Goal: Use online tool/utility: Utilize a website feature to perform a specific function

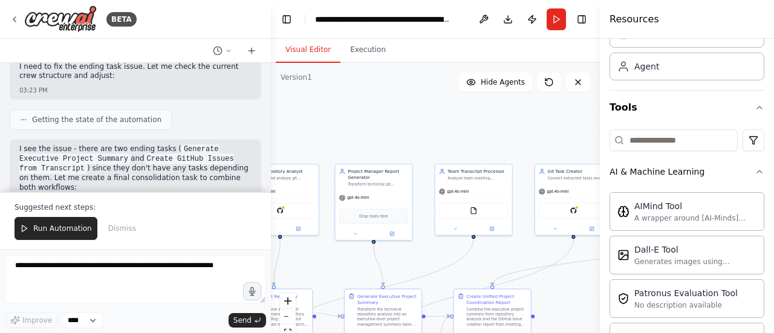
drag, startPoint x: 439, startPoint y: 207, endPoint x: 479, endPoint y: 235, distance: 49.0
click at [479, 235] on div ".deletable-edge-delete-btn { width: 20px; height: 20px; border: 0px solid #ffff…" at bounding box center [435, 214] width 329 height 302
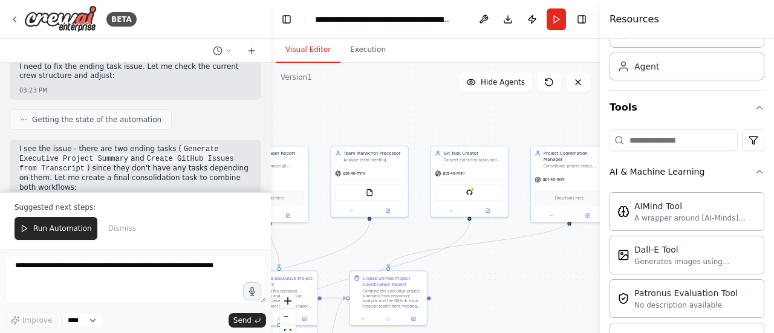
drag, startPoint x: 402, startPoint y: 121, endPoint x: 297, endPoint y: 103, distance: 106.0
click at [297, 103] on div ".deletable-edge-delete-btn { width: 20px; height: 20px; border: 0px solid #ffff…" at bounding box center [435, 214] width 329 height 302
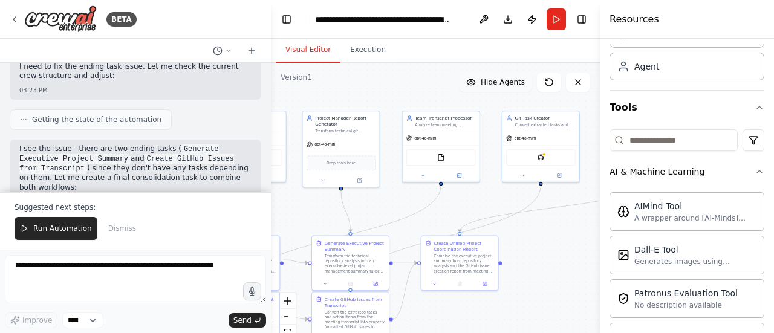
drag, startPoint x: 393, startPoint y: 108, endPoint x: 468, endPoint y: 74, distance: 82.5
click at [468, 74] on div "Version 1 Show Tools Hide Agents .deletable-edge-delete-btn { width: 20px; heig…" at bounding box center [435, 214] width 329 height 302
click at [552, 163] on div "GitHub" at bounding box center [543, 157] width 69 height 16
click at [429, 95] on div ".deletable-edge-delete-btn { width: 20px; height: 20px; border: 0px solid #ffff…" at bounding box center [435, 214] width 329 height 302
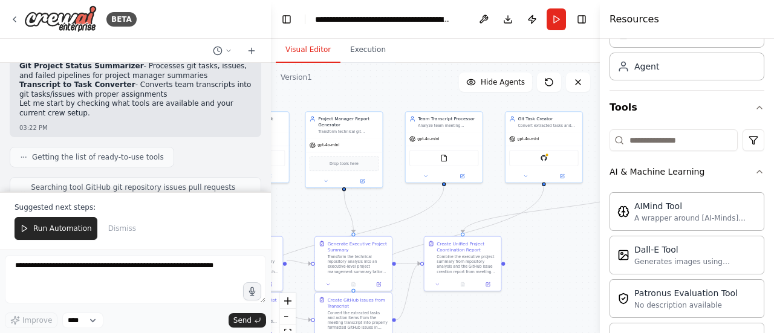
scroll to position [122, 0]
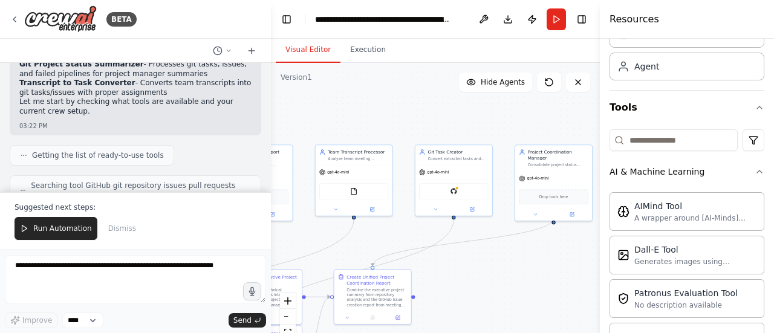
drag, startPoint x: 361, startPoint y: 85, endPoint x: 242, endPoint y: 123, distance: 124.8
click at [242, 123] on div "BETA process the git tasks , issues , and pipelines failed , all and generate s…" at bounding box center [387, 166] width 774 height 333
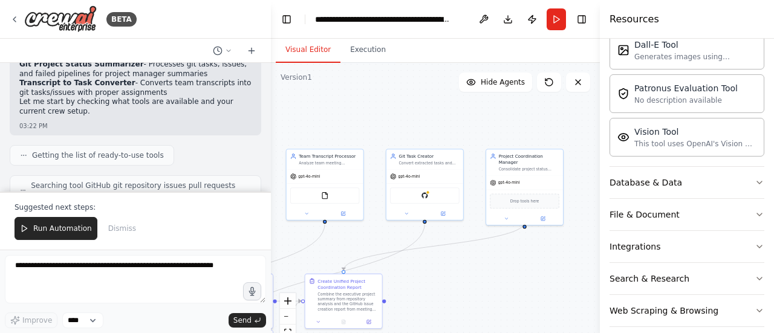
scroll to position [268, 0]
click at [665, 245] on button "Integrations" at bounding box center [686, 245] width 155 height 31
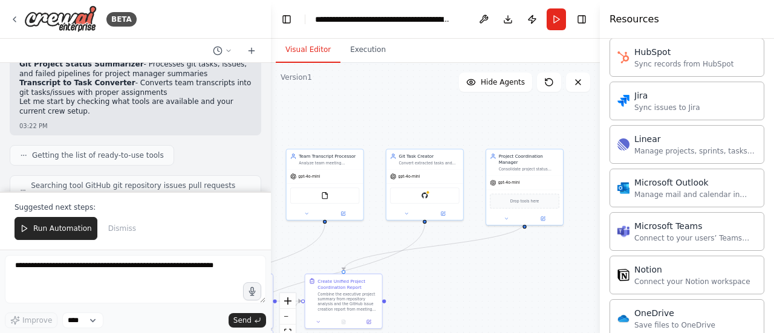
scroll to position [888, 0]
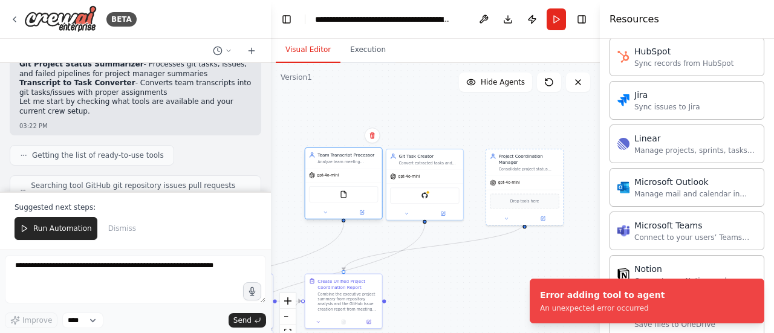
drag, startPoint x: 318, startPoint y: 178, endPoint x: 345, endPoint y: 177, distance: 27.2
click at [345, 177] on div "gpt-4o-mini" at bounding box center [343, 176] width 77 height 14
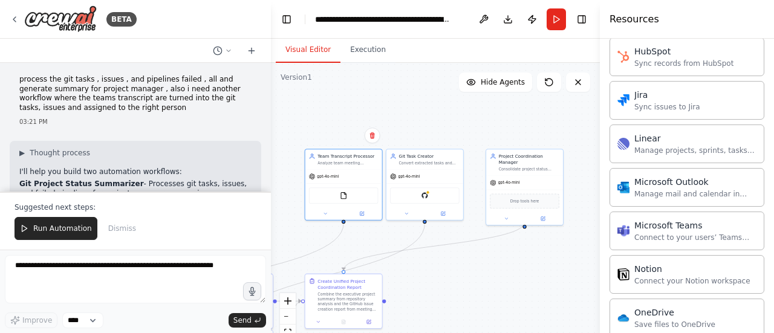
scroll to position [1, 0]
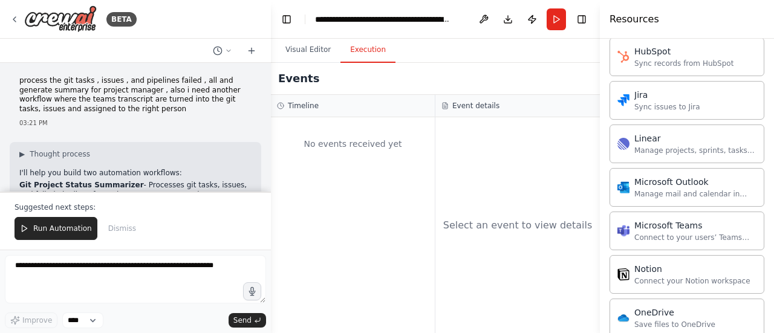
click at [361, 49] on button "Execution" at bounding box center [367, 49] width 55 height 25
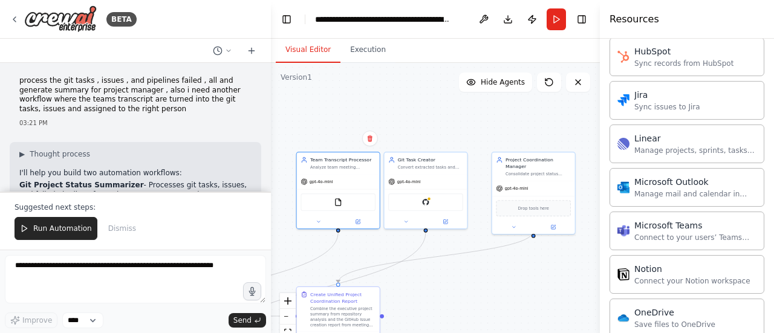
click at [312, 44] on button "Visual Editor" at bounding box center [308, 49] width 65 height 25
click at [486, 18] on button at bounding box center [483, 19] width 19 height 22
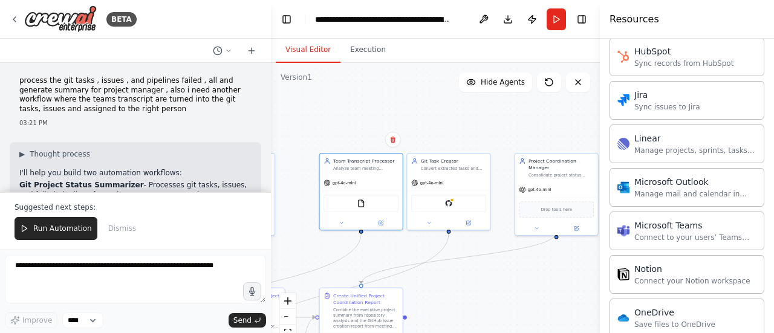
drag, startPoint x: 383, startPoint y: 108, endPoint x: 406, endPoint y: 109, distance: 23.0
click at [406, 109] on div ".deletable-edge-delete-btn { width: 20px; height: 20px; border: 0px solid #ffff…" at bounding box center [435, 214] width 329 height 302
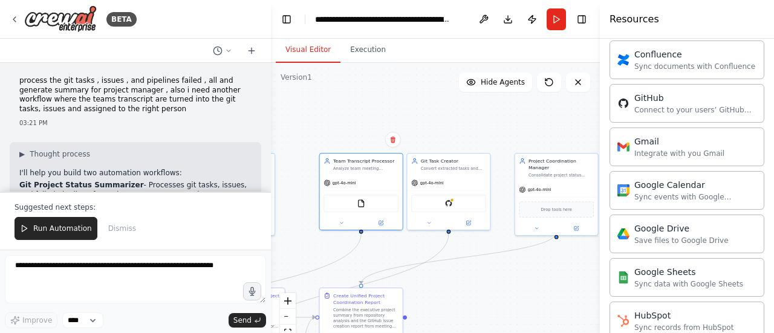
scroll to position [624, 0]
drag, startPoint x: 650, startPoint y: 122, endPoint x: 357, endPoint y: 98, distance: 294.7
click at [357, 98] on div ".deletable-edge-delete-btn { width: 20px; height: 20px; border: 0px solid #ffff…" at bounding box center [435, 214] width 329 height 302
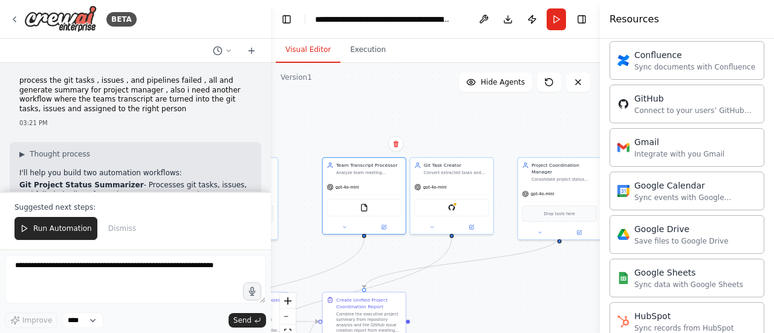
click at [360, 102] on div ".deletable-edge-delete-btn { width: 20px; height: 20px; border: 0px solid #ffff…" at bounding box center [435, 214] width 329 height 302
click at [551, 86] on icon at bounding box center [549, 82] width 10 height 10
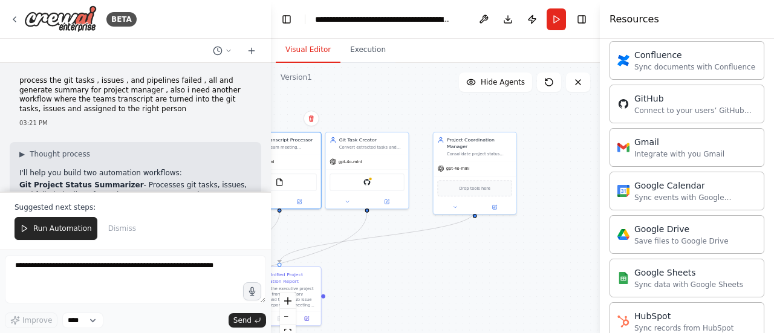
drag, startPoint x: 488, startPoint y: 146, endPoint x: 398, endPoint y: 112, distance: 96.2
click at [398, 112] on div ".deletable-edge-delete-btn { width: 20px; height: 20px; border: 0px solid #ffff…" at bounding box center [435, 214] width 329 height 302
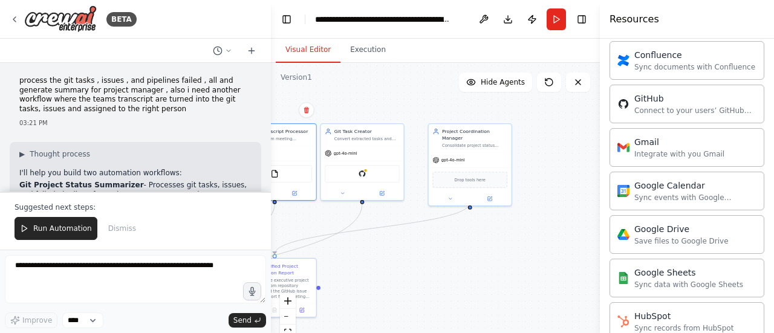
click at [398, 112] on div ".deletable-edge-delete-btn { width: 20px; height: 20px; border: 0px solid #ffff…" at bounding box center [435, 214] width 329 height 302
click at [353, 176] on div "GitHub" at bounding box center [362, 173] width 75 height 18
click at [366, 175] on img at bounding box center [362, 173] width 8 height 8
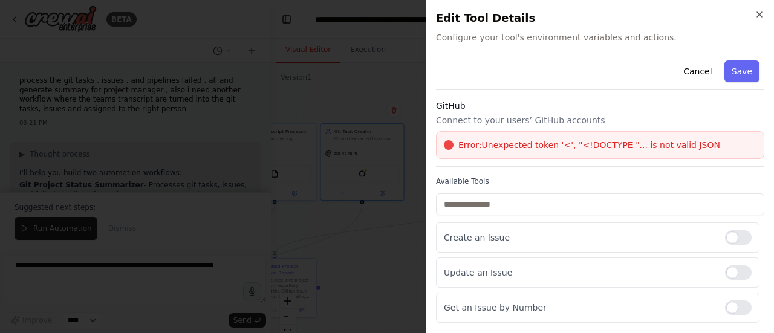
click at [632, 142] on span "Error: Unexpected token '<', "<!DOCTYPE "... is not valid JSON" at bounding box center [589, 145] width 262 height 12
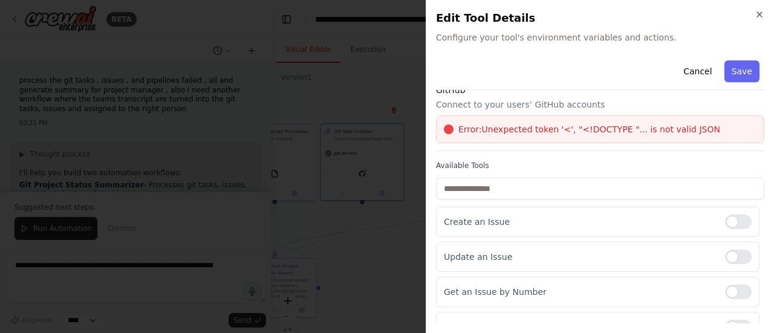
scroll to position [0, 0]
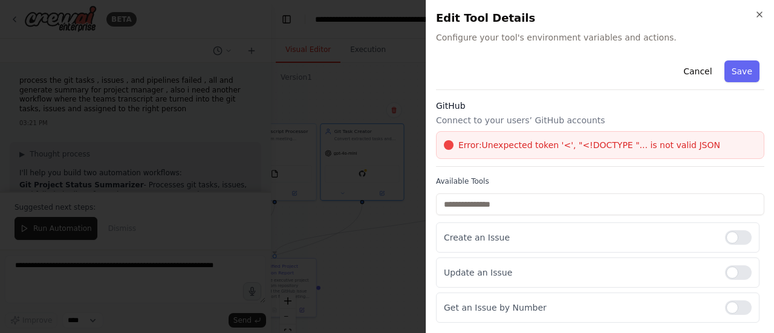
click at [557, 138] on div "Error: Unexpected token '<', "<!DOCTYPE "... is not valid JSON" at bounding box center [600, 145] width 328 height 28
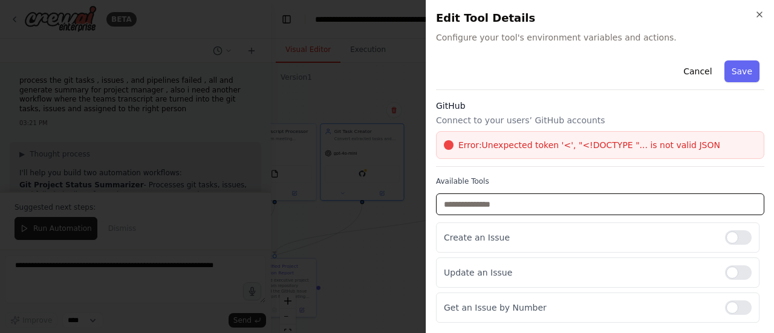
click at [520, 207] on input "text" at bounding box center [600, 204] width 328 height 22
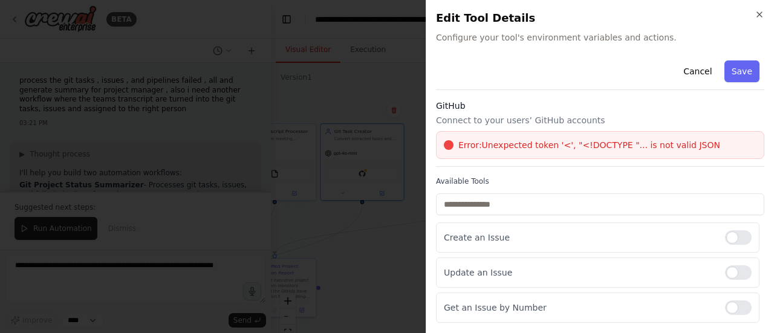
click at [554, 132] on div "Error: Unexpected token '<', "<!DOCTYPE "... is not valid JSON" at bounding box center [600, 145] width 328 height 28
click at [686, 67] on button "Cancel" at bounding box center [697, 71] width 43 height 22
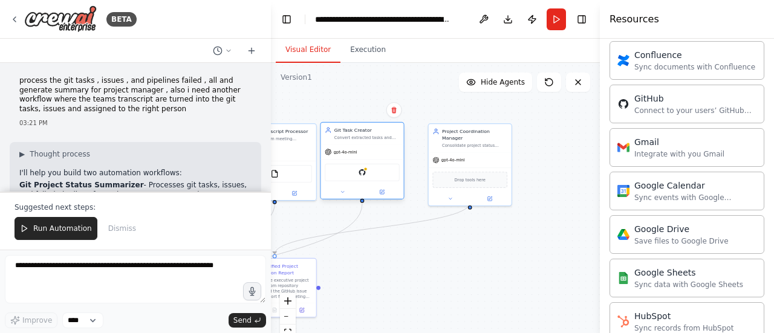
click at [360, 177] on div "GitHub" at bounding box center [362, 173] width 75 height 18
click at [230, 48] on icon at bounding box center [228, 50] width 7 height 7
click at [230, 48] on div at bounding box center [135, 166] width 271 height 333
